Goal: Task Accomplishment & Management: Manage account settings

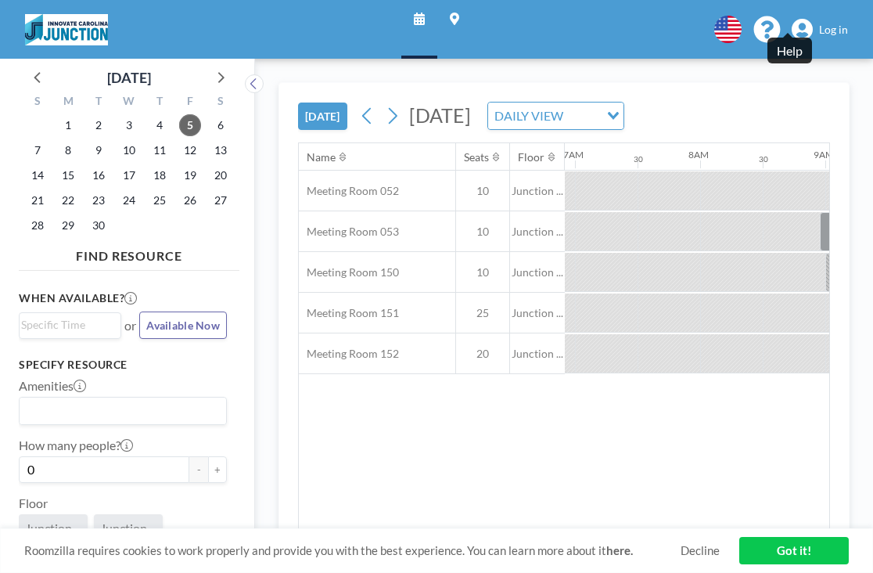
scroll to position [0, 966]
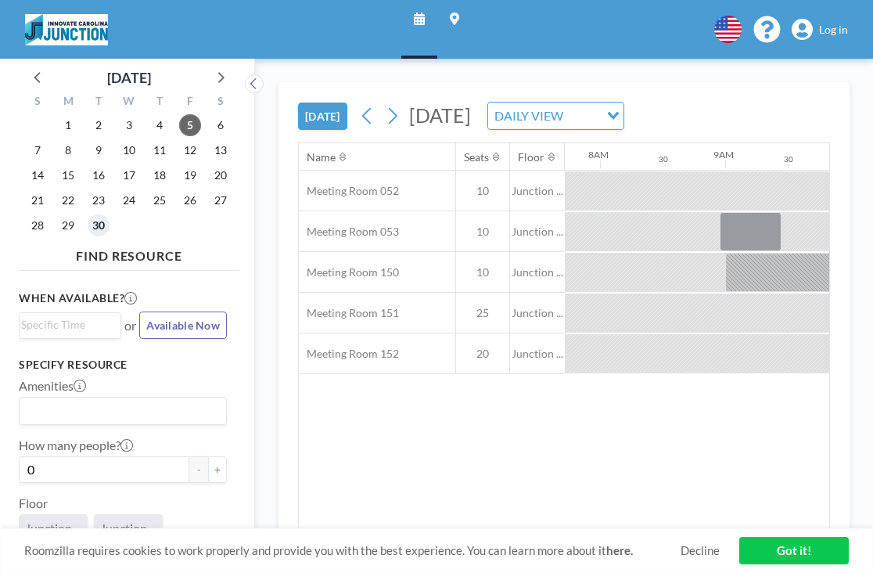
click at [88, 214] on span "30" at bounding box center [99, 225] width 22 height 22
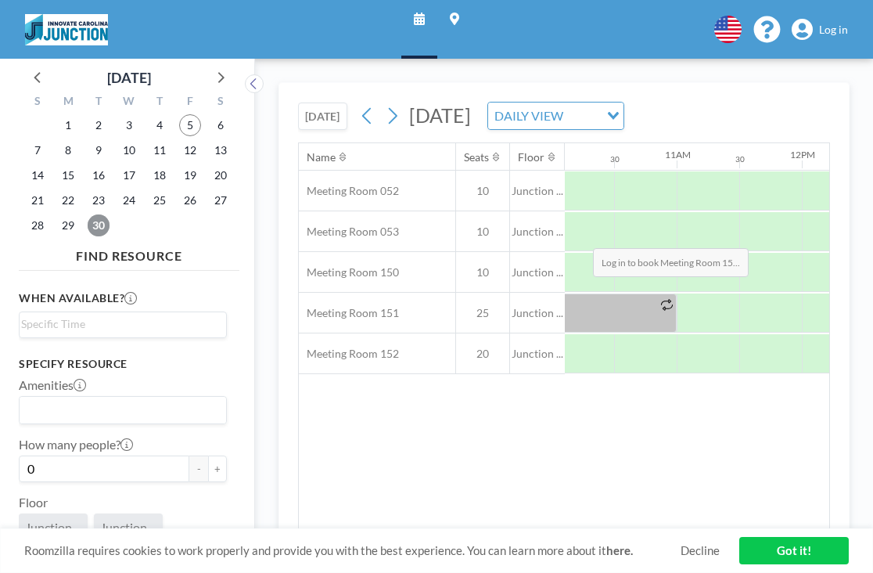
scroll to position [0, 1268]
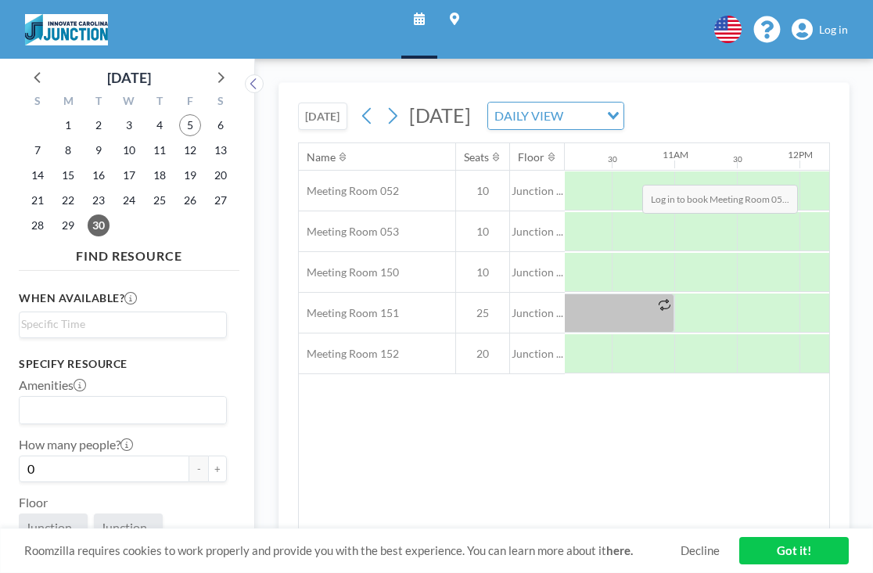
click at [834, 23] on span "Log in" at bounding box center [833, 30] width 29 height 14
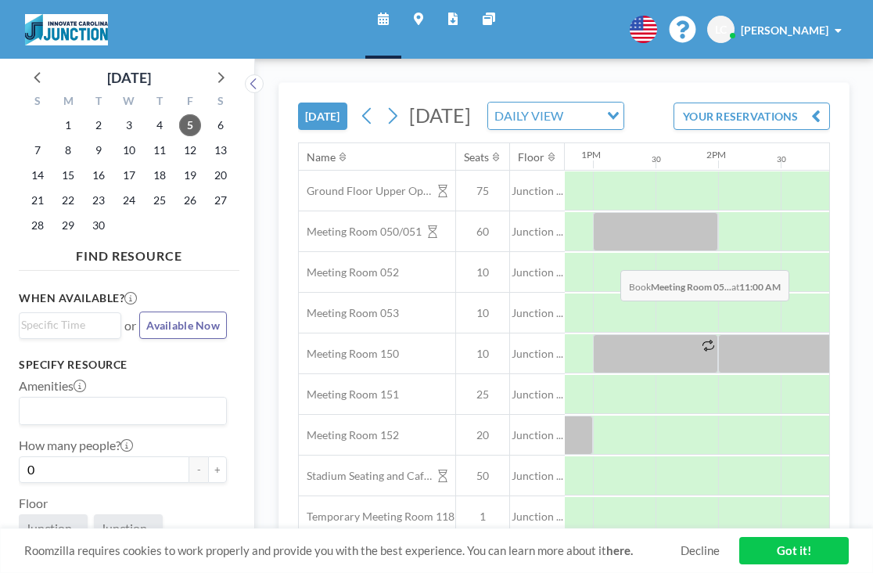
scroll to position [0, 1600]
click at [88, 214] on span "30" at bounding box center [99, 225] width 22 height 22
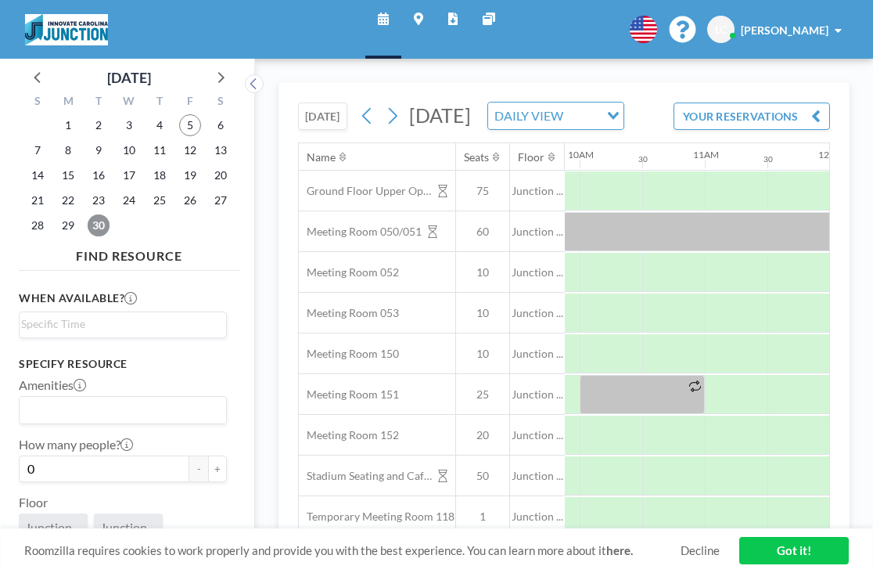
scroll to position [0, 1238]
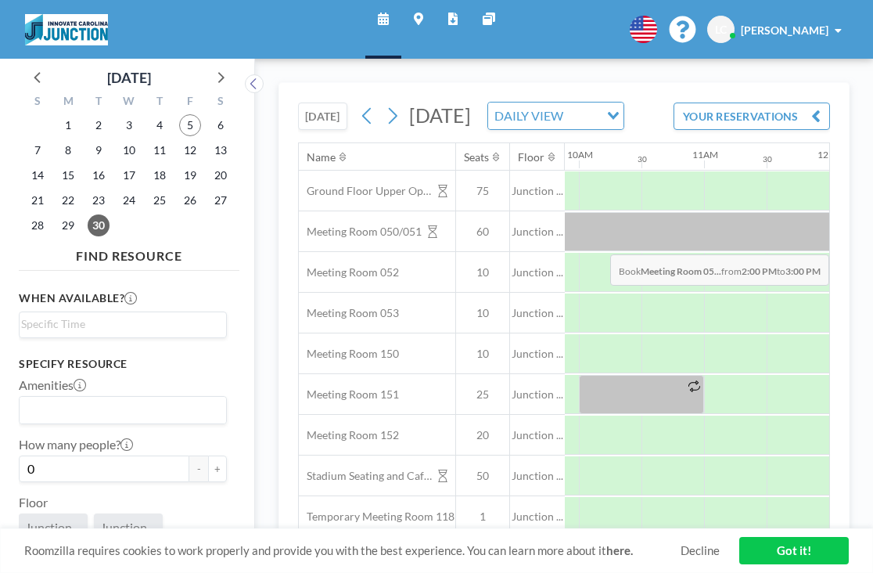
drag, startPoint x: 658, startPoint y: 215, endPoint x: 720, endPoint y: 218, distance: 61.9
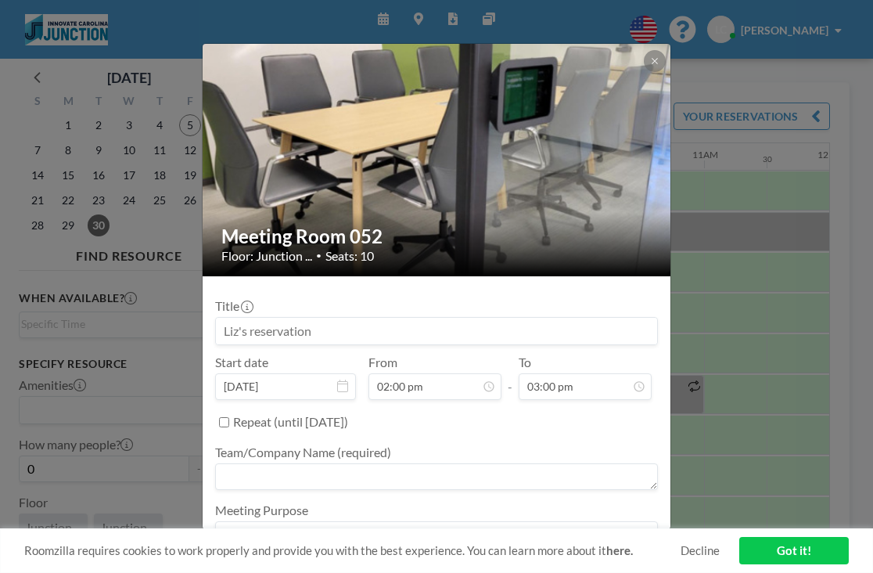
drag, startPoint x: 358, startPoint y: 286, endPoint x: 146, endPoint y: 280, distance: 211.3
click at [146, 280] on div "Meeting Room 052 Floor: Junction ... • Seats: 10 Title Start date Sep 30, 2025 …" at bounding box center [436, 286] width 873 height 573
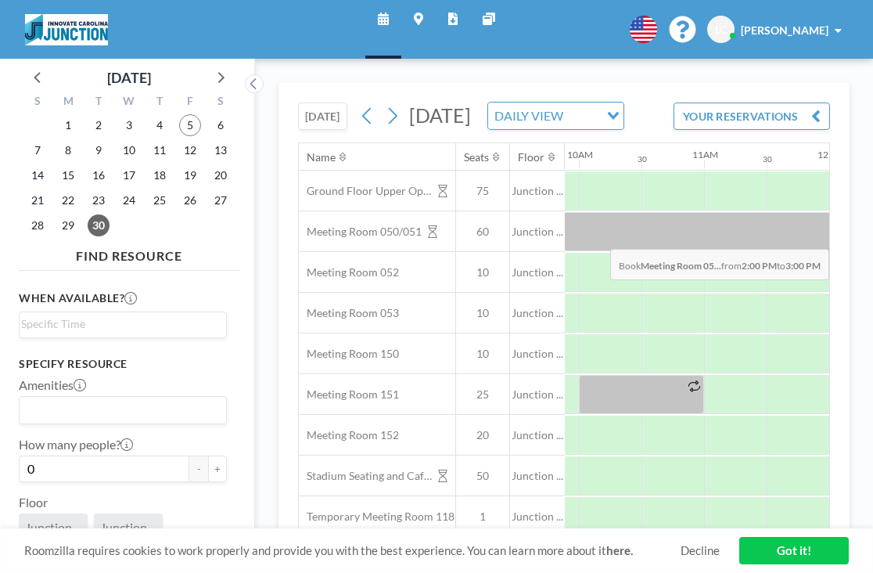
drag, startPoint x: 652, startPoint y: 212, endPoint x: 727, endPoint y: 212, distance: 75.1
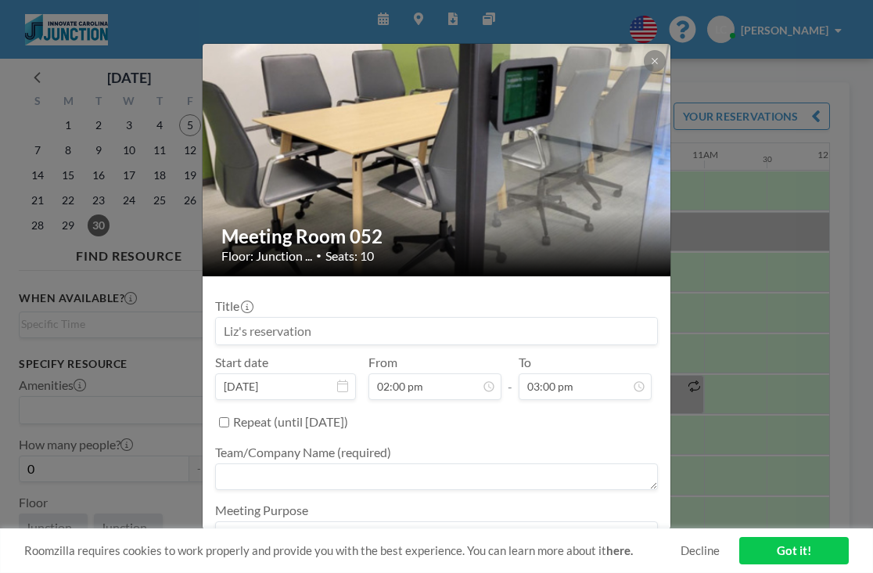
click at [328, 318] on input at bounding box center [436, 331] width 441 height 27
drag, startPoint x: 340, startPoint y: 288, endPoint x: 201, endPoint y: 284, distance: 139.3
click at [201, 286] on div "Meeting Room 052 Floor: Junction ... • Seats: 10 Title Start date Sep 30, 2025 …" at bounding box center [436, 286] width 873 height 573
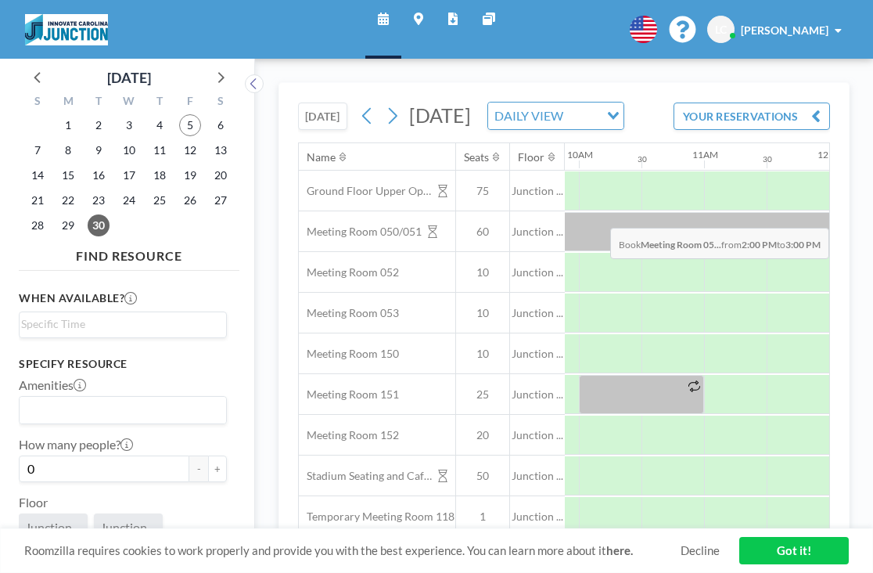
drag, startPoint x: 662, startPoint y: 192, endPoint x: 712, endPoint y: 191, distance: 50.1
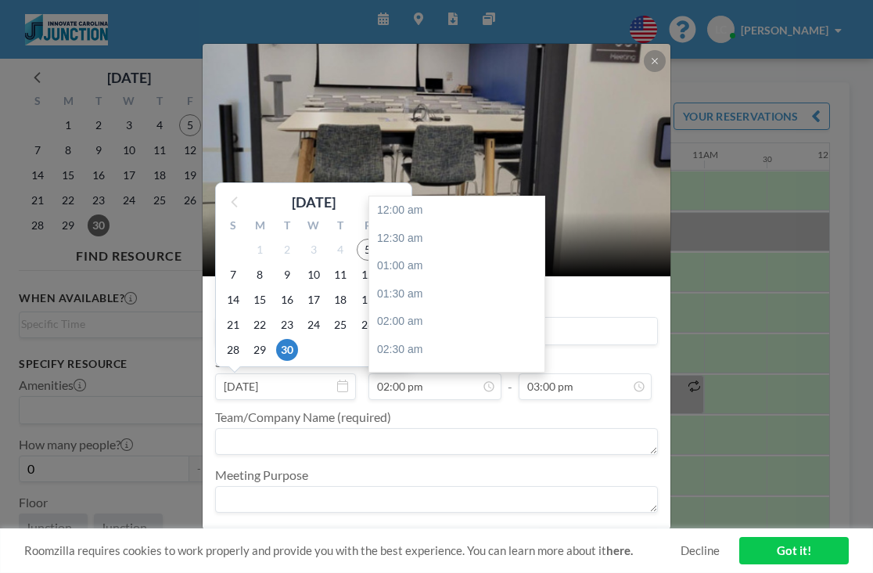
scroll to position [699, 0]
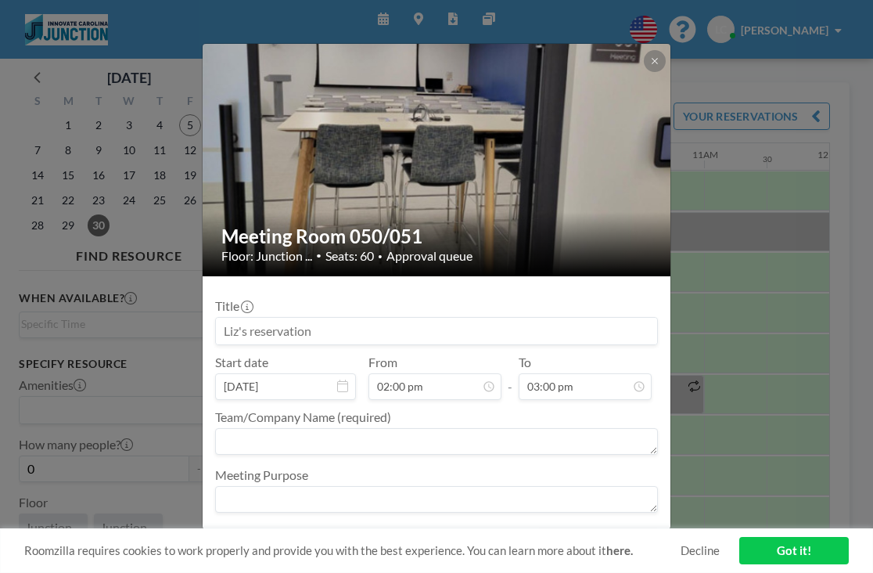
click at [509, 318] on input at bounding box center [436, 331] width 441 height 27
click at [541, 528] on button "BOOKING REQUEST" at bounding box center [598, 541] width 120 height 27
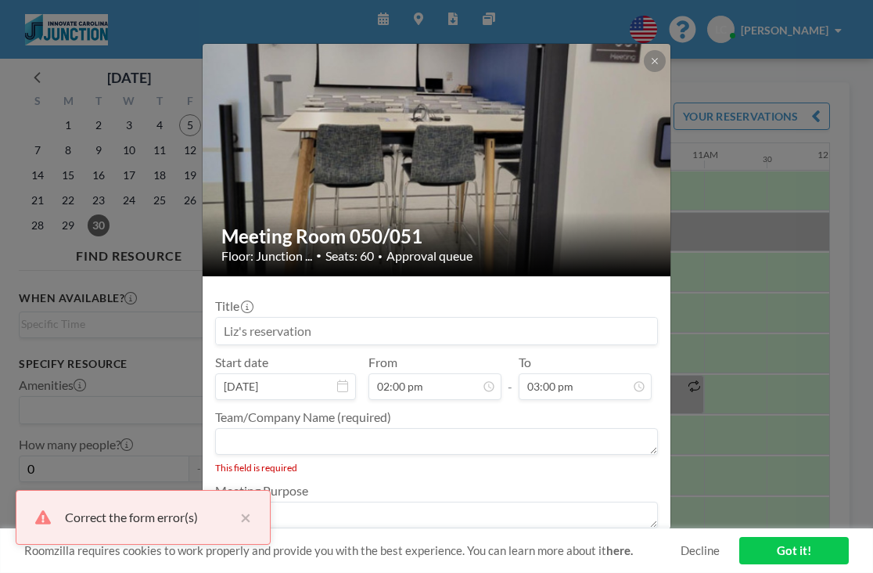
click at [303, 428] on textarea at bounding box center [436, 441] width 443 height 27
type textarea "DIPG"
click at [538, 528] on button "BOOKING REQUEST" at bounding box center [598, 541] width 120 height 27
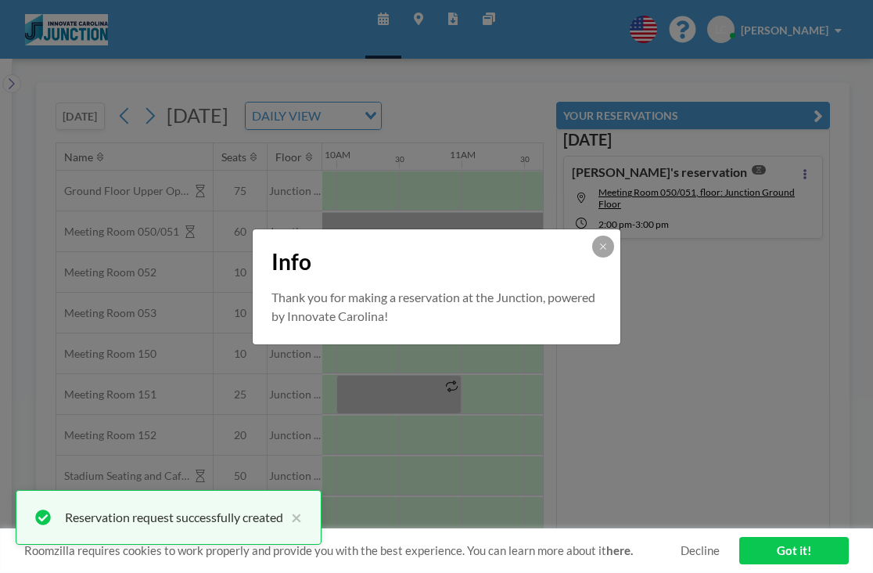
scroll to position [0, 0]
click at [599, 251] on icon at bounding box center [603, 246] width 9 height 9
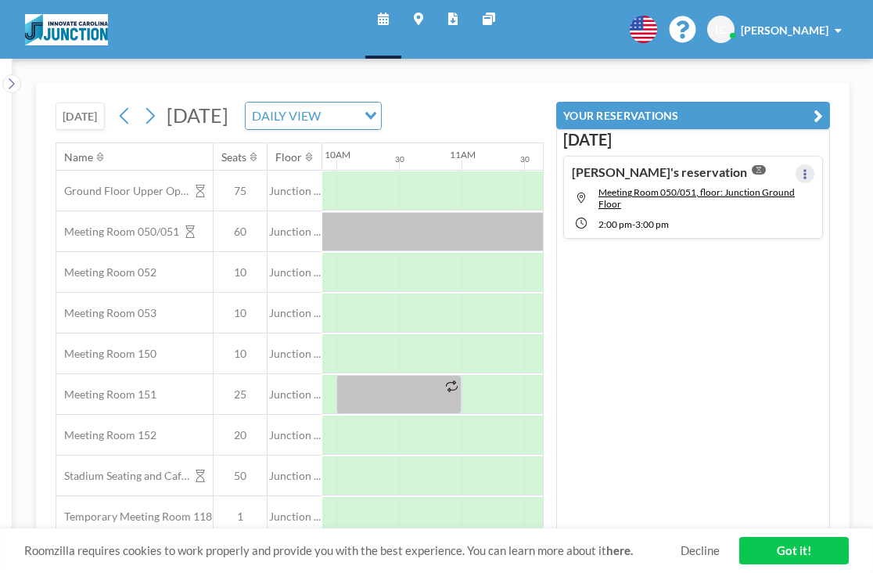
click at [814, 164] on button at bounding box center [805, 173] width 19 height 19
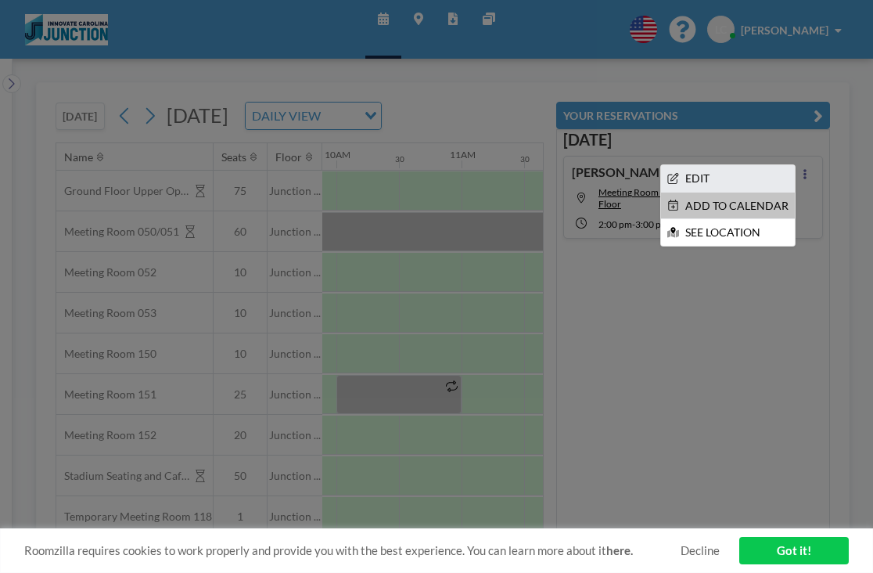
click at [780, 165] on li "EDIT" at bounding box center [728, 178] width 134 height 27
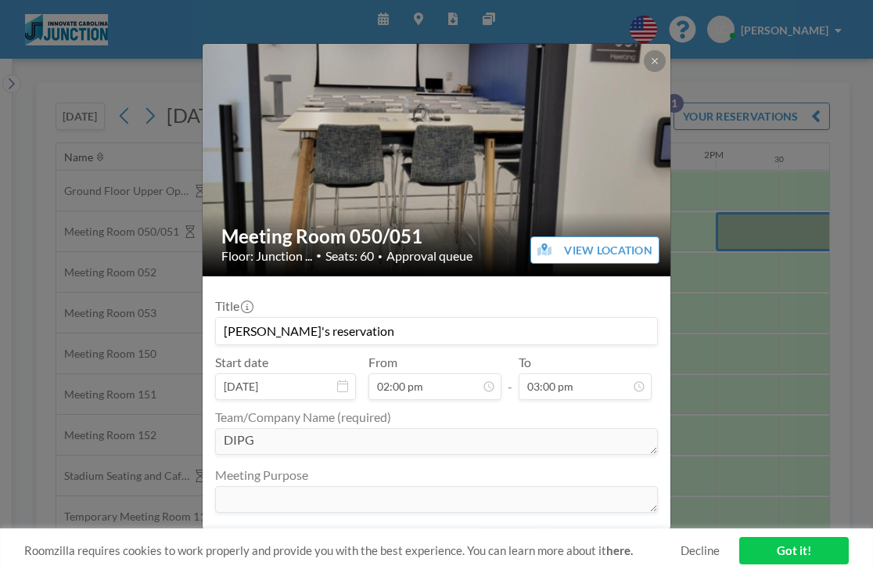
scroll to position [0, 1373]
click at [494, 528] on button "REMOVE" at bounding box center [511, 541] width 62 height 27
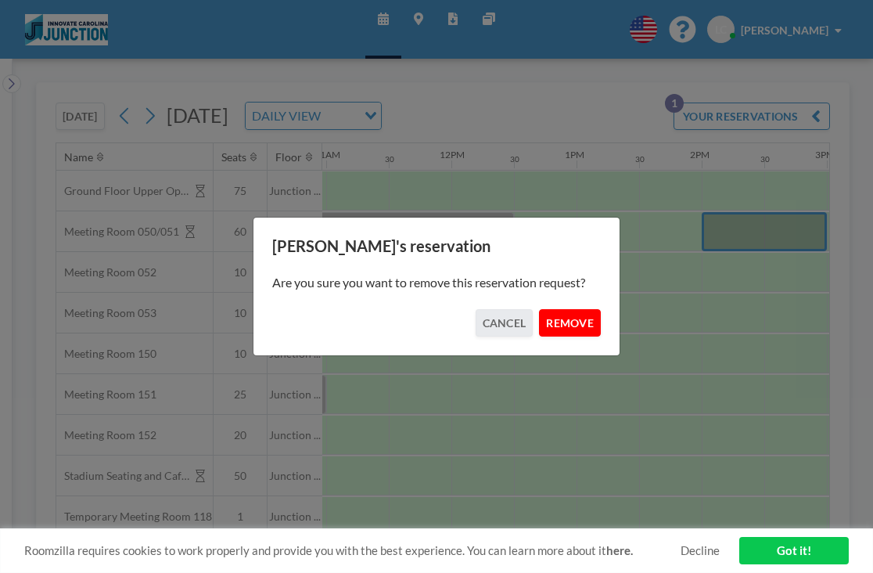
click at [541, 318] on button "REMOVE" at bounding box center [570, 322] width 62 height 27
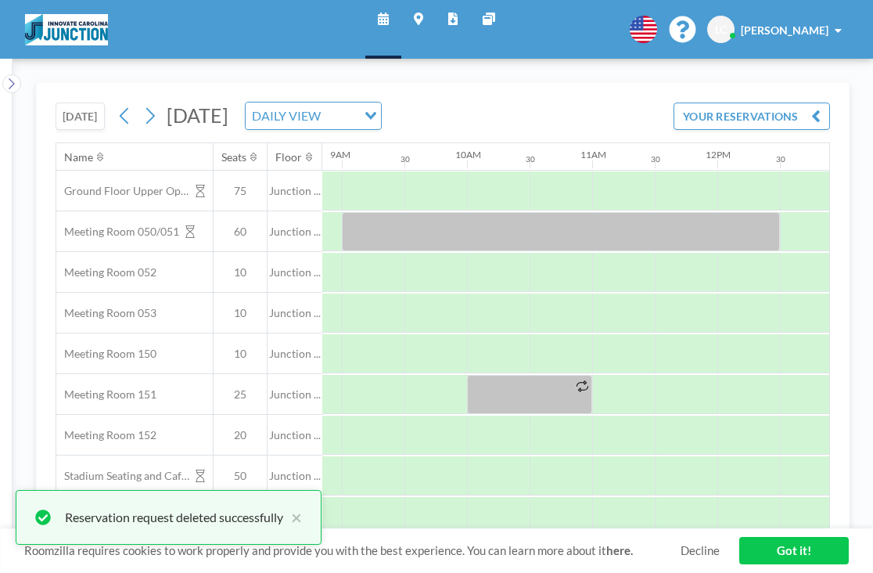
scroll to position [0, 1091]
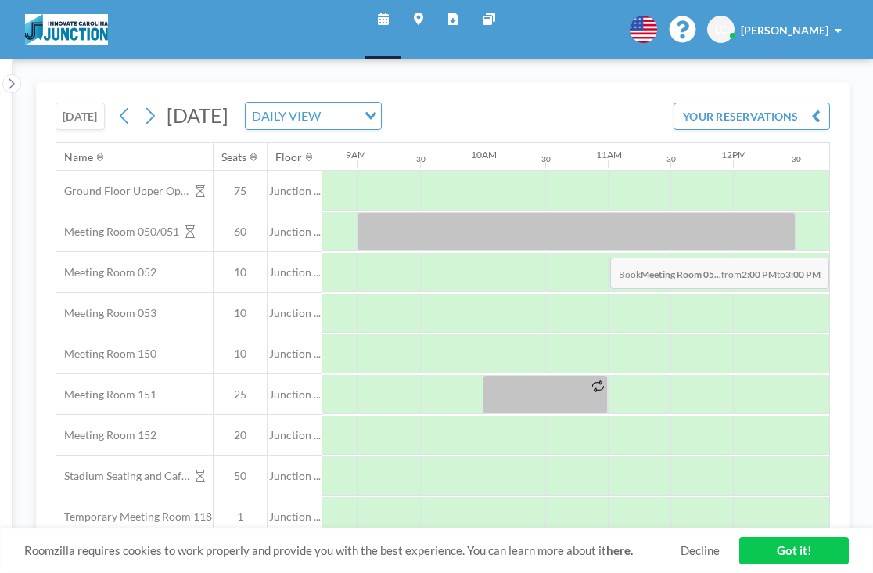
drag, startPoint x: 615, startPoint y: 210, endPoint x: 661, endPoint y: 221, distance: 47.4
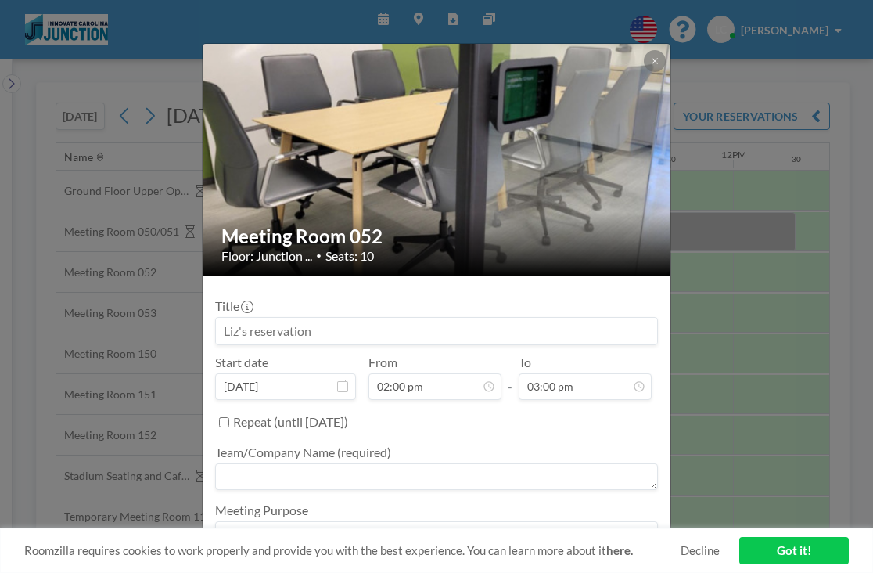
scroll to position [750, 0]
click at [579, 563] on button "BOOK NOW" at bounding box center [618, 576] width 79 height 27
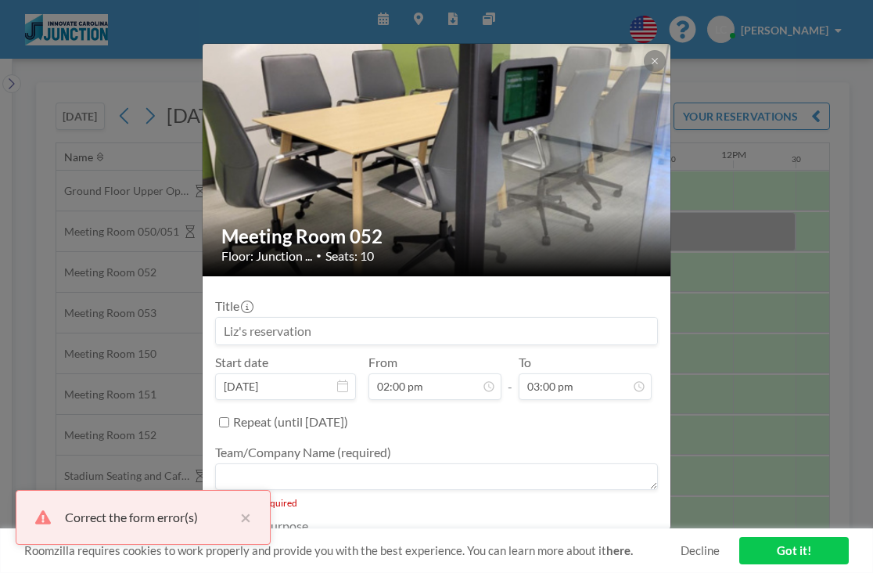
click at [371, 463] on textarea at bounding box center [436, 476] width 443 height 27
type textarea "DIPG"
click at [579, 563] on button "BOOK NOW" at bounding box center [618, 576] width 79 height 27
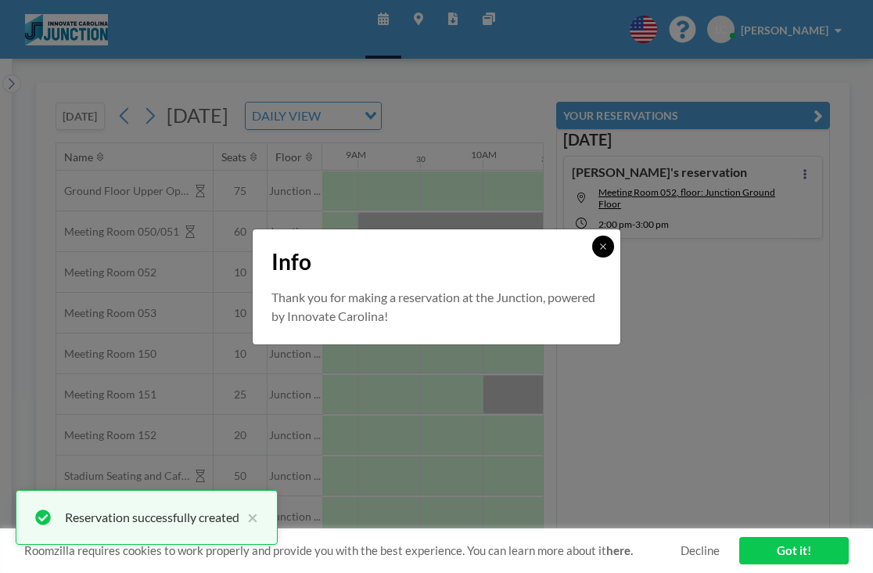
click at [599, 251] on icon at bounding box center [603, 246] width 9 height 9
